Goal: Find specific page/section: Find specific page/section

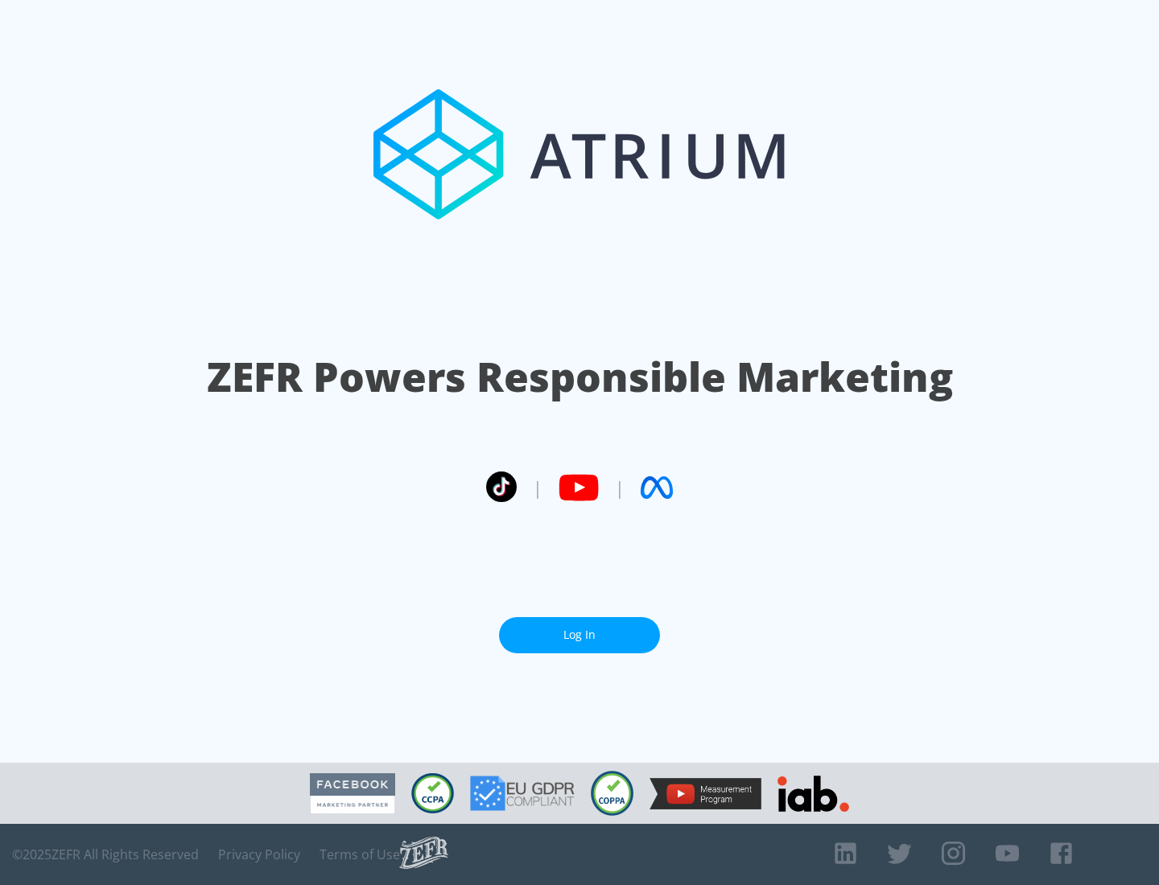
click at [580, 629] on link "Log In" at bounding box center [579, 635] width 161 height 36
